Goal: Navigation & Orientation: Understand site structure

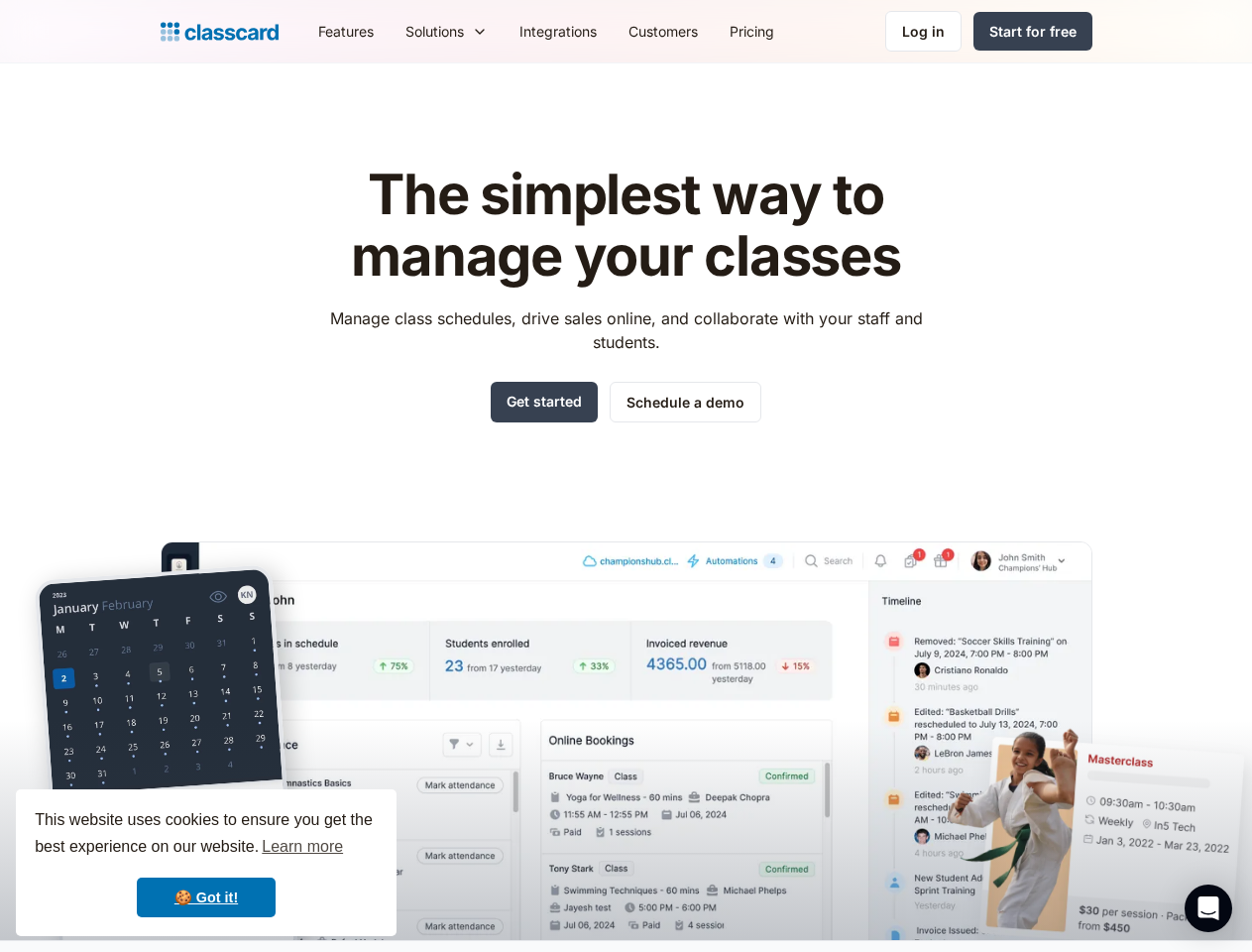
click at [625, 476] on div "The simplest way to manage your classes Manage class schedules, drive sales onl…" at bounding box center [627, 537] width 932 height 807
click at [206, 863] on div "This website uses cookies to ensure you get the best experience on our website.…" at bounding box center [206, 863] width 381 height 147
click at [697, 31] on nav "Features Resources Blog The latest industry news, updates and info. Customer st…" at bounding box center [697, 31] width 790 height 45
click at [390, 31] on div "Solutions Sports academy Swim school Dance studio Gymnastics Music school Marti…" at bounding box center [446, 31] width 114 height 45
click at [1208, 908] on icon "Open Intercom Messenger" at bounding box center [1208, 908] width 21 height 24
